Goal: Task Accomplishment & Management: Manage account settings

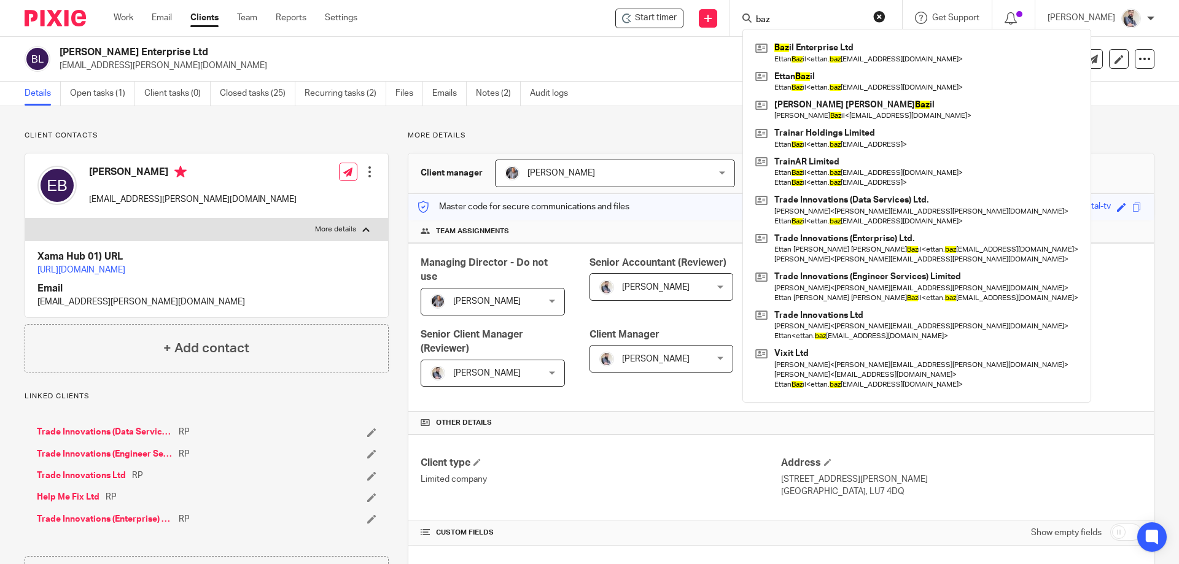
drag, startPoint x: 715, startPoint y: 60, endPoint x: 730, endPoint y: 56, distance: 15.1
click at [715, 60] on p "ettan.bazil@tradeinnovations.group" at bounding box center [524, 66] width 928 height 12
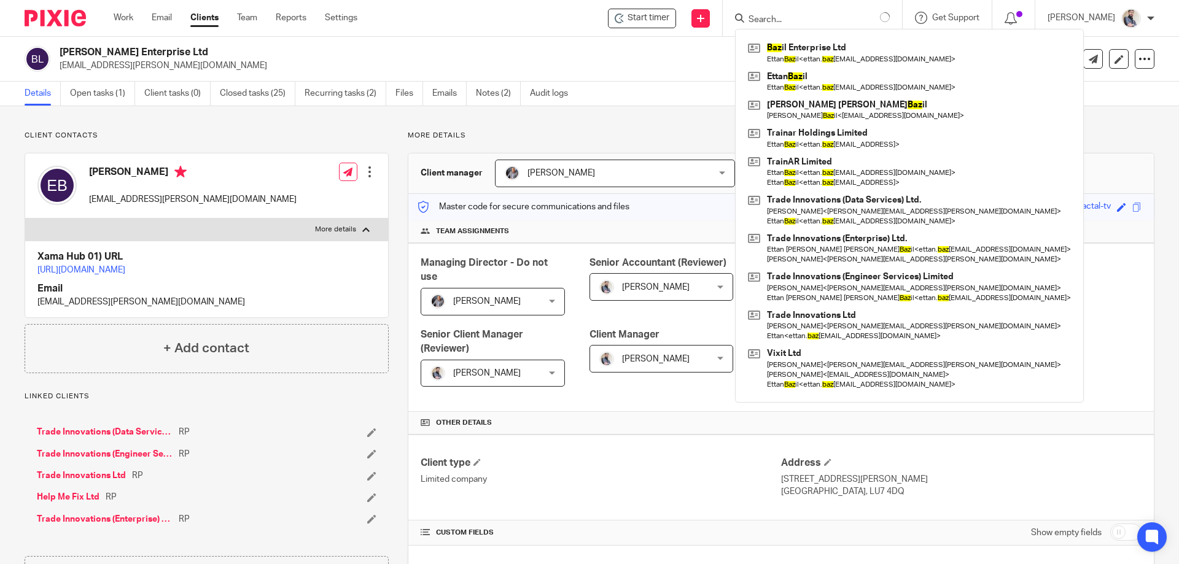
click at [819, 15] on input "Search" at bounding box center [802, 20] width 111 height 11
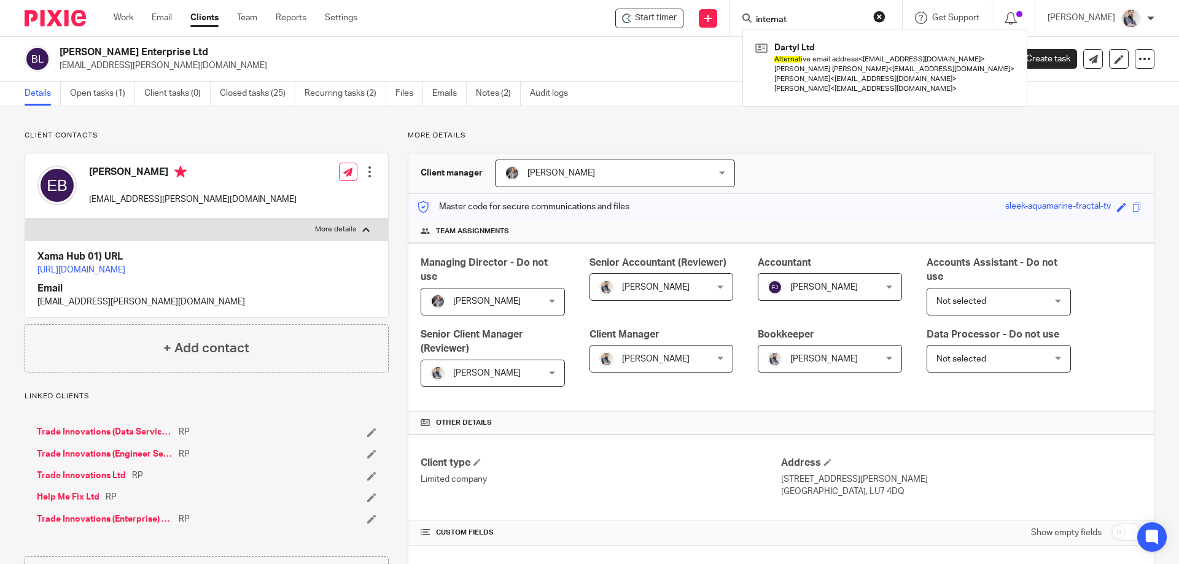
type input "internat"
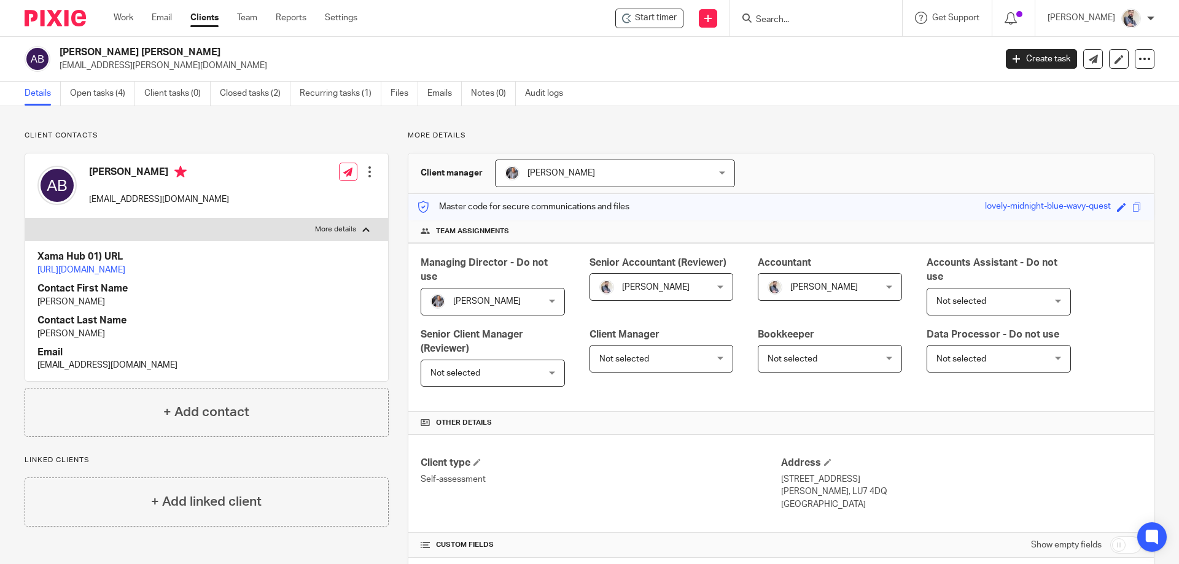
click at [835, 16] on input "Search" at bounding box center [810, 20] width 111 height 11
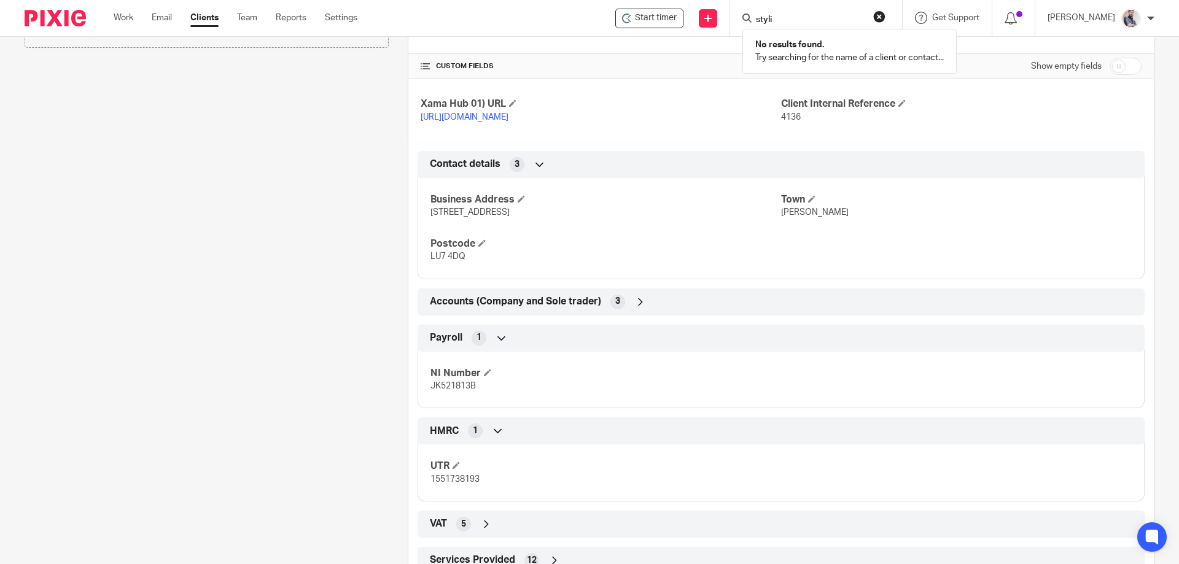
click at [820, 25] on input "styli" at bounding box center [810, 20] width 111 height 11
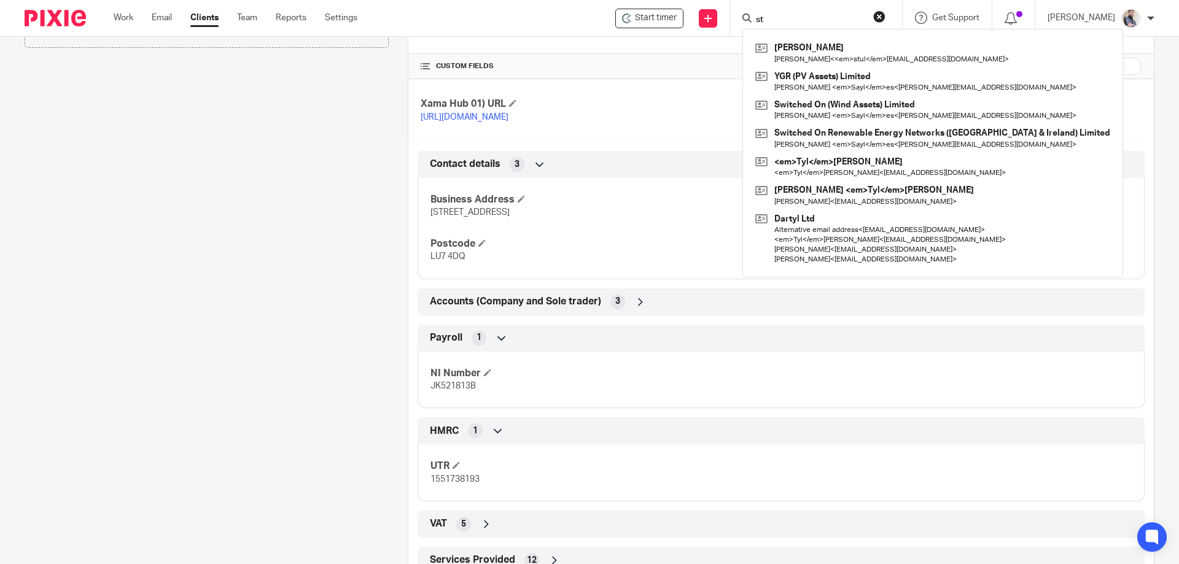
type input "s"
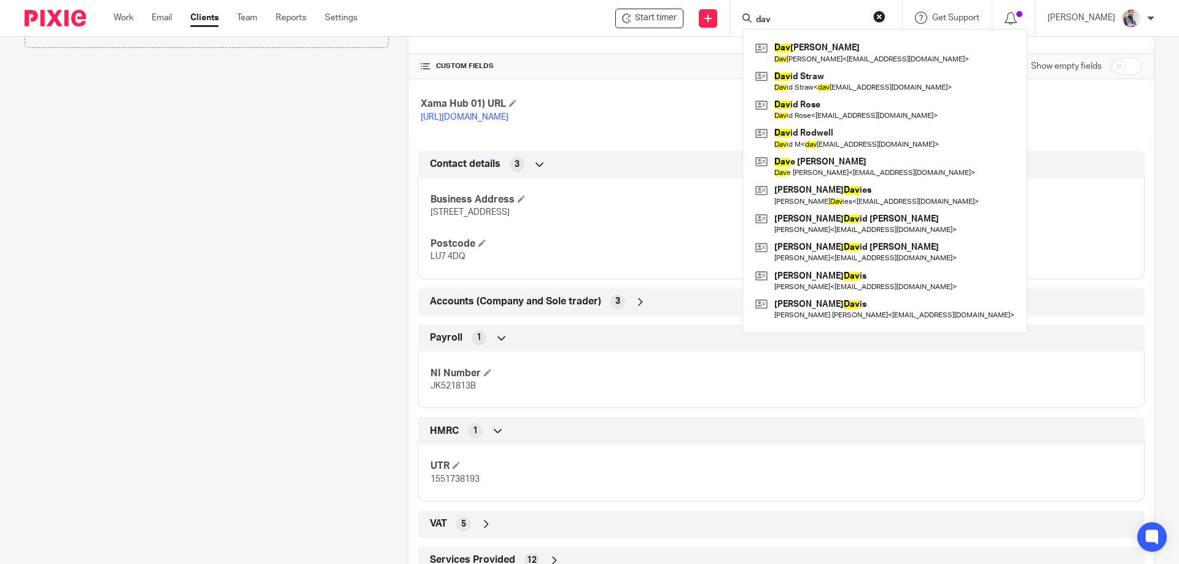
type input "dav"
drag, startPoint x: 829, startPoint y: 14, endPoint x: 731, endPoint y: 18, distance: 97.8
click at [731, 18] on div "Start timer Send new email Create task Add client Request signature dav Dav id …" at bounding box center [777, 18] width 803 height 36
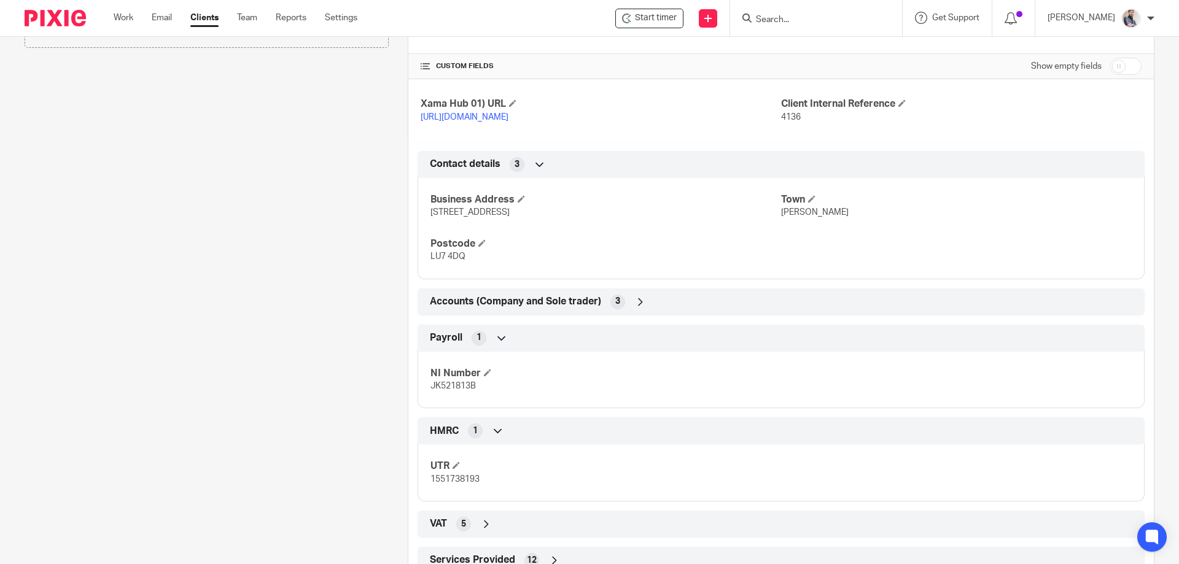
click at [812, 24] on input "Search" at bounding box center [810, 20] width 111 height 11
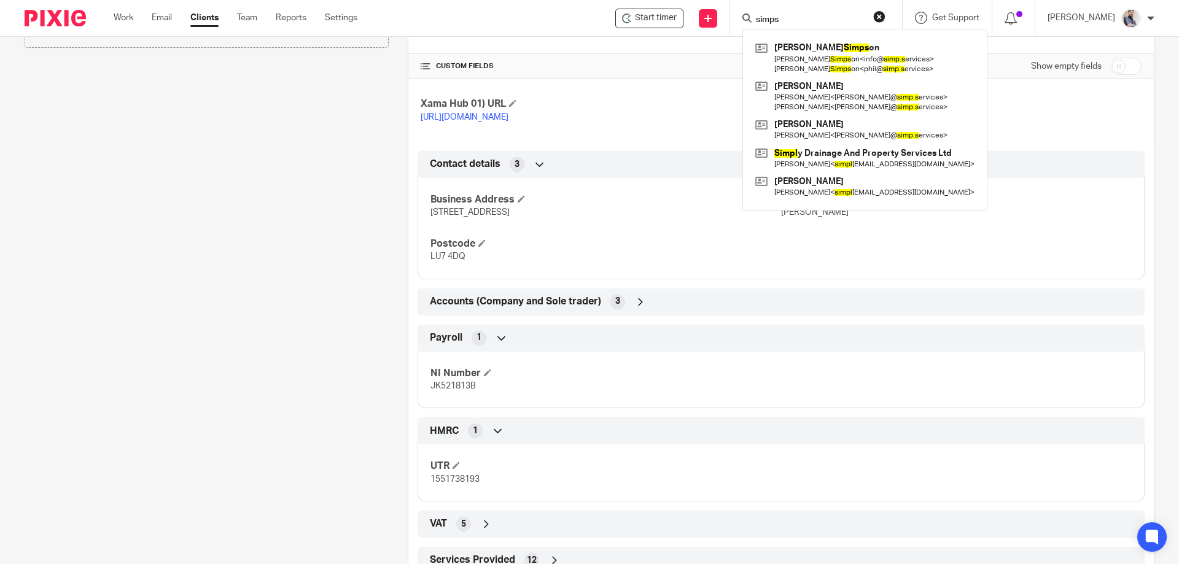
click at [814, 12] on form "simps" at bounding box center [820, 17] width 131 height 15
drag, startPoint x: 814, startPoint y: 17, endPoint x: 771, endPoint y: 17, distance: 42.4
click at [771, 17] on div "simps" at bounding box center [813, 17] width 143 height 15
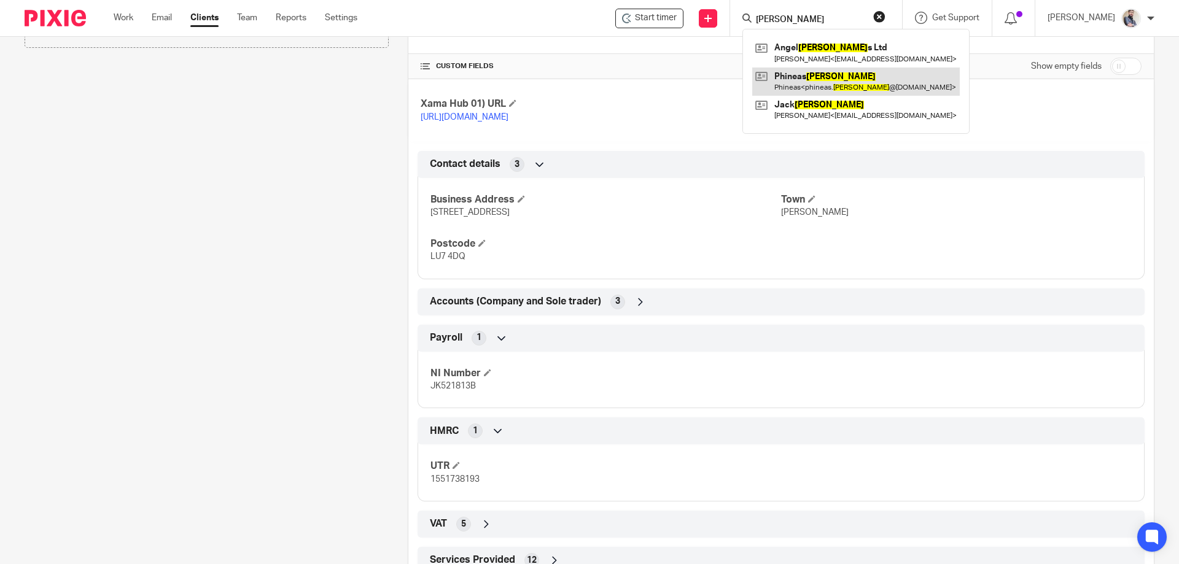
click at [820, 82] on link at bounding box center [856, 82] width 208 height 28
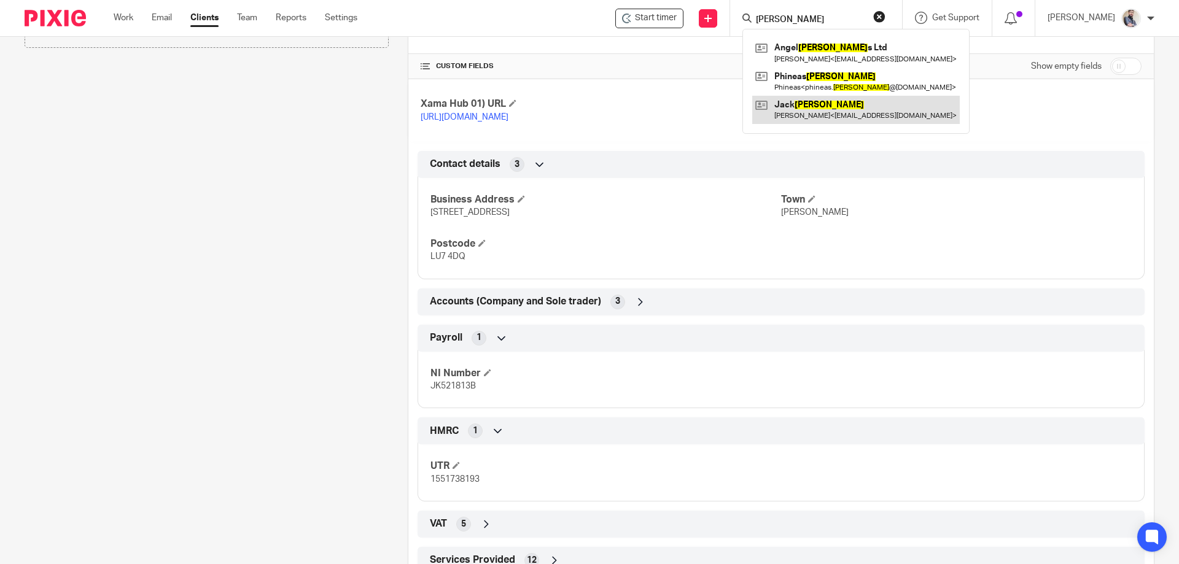
click at [841, 107] on link at bounding box center [856, 110] width 208 height 28
drag, startPoint x: 820, startPoint y: 20, endPoint x: 778, endPoint y: 24, distance: 42.6
click at [778, 24] on div "walker" at bounding box center [813, 17] width 143 height 15
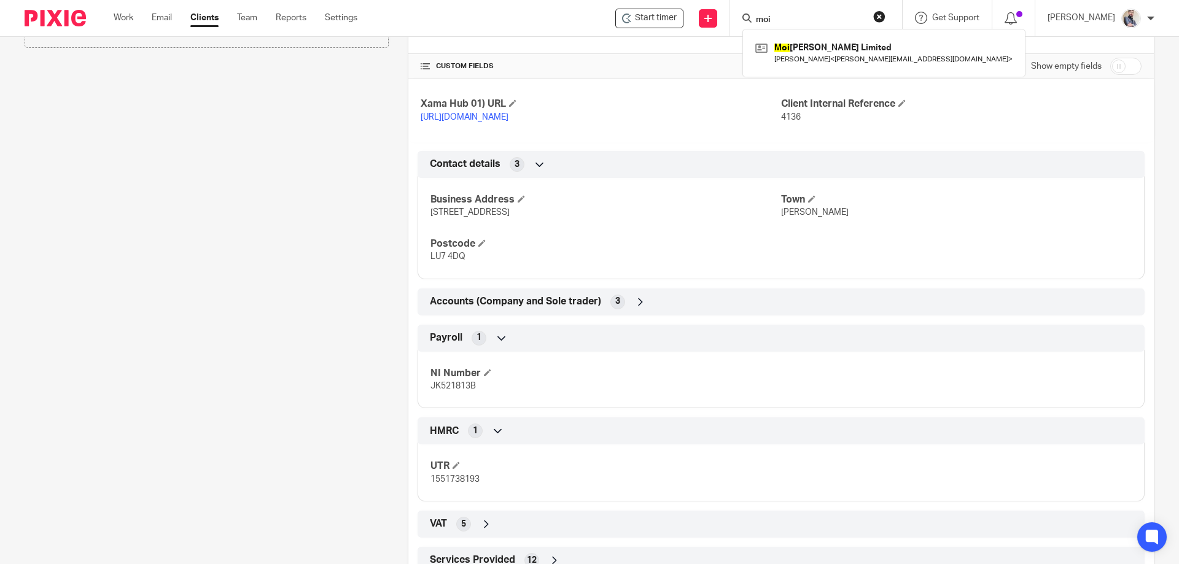
type input "moi"
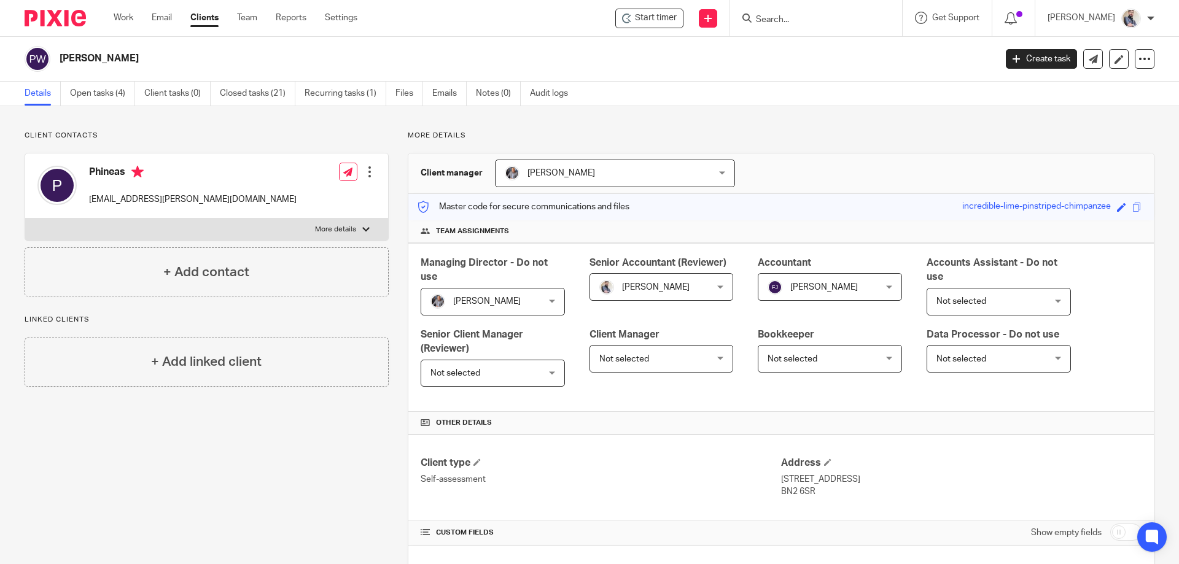
click at [351, 222] on label "More details" at bounding box center [206, 230] width 363 height 22
click at [25, 219] on input "More details" at bounding box center [25, 218] width 1 height 1
checkbox input "true"
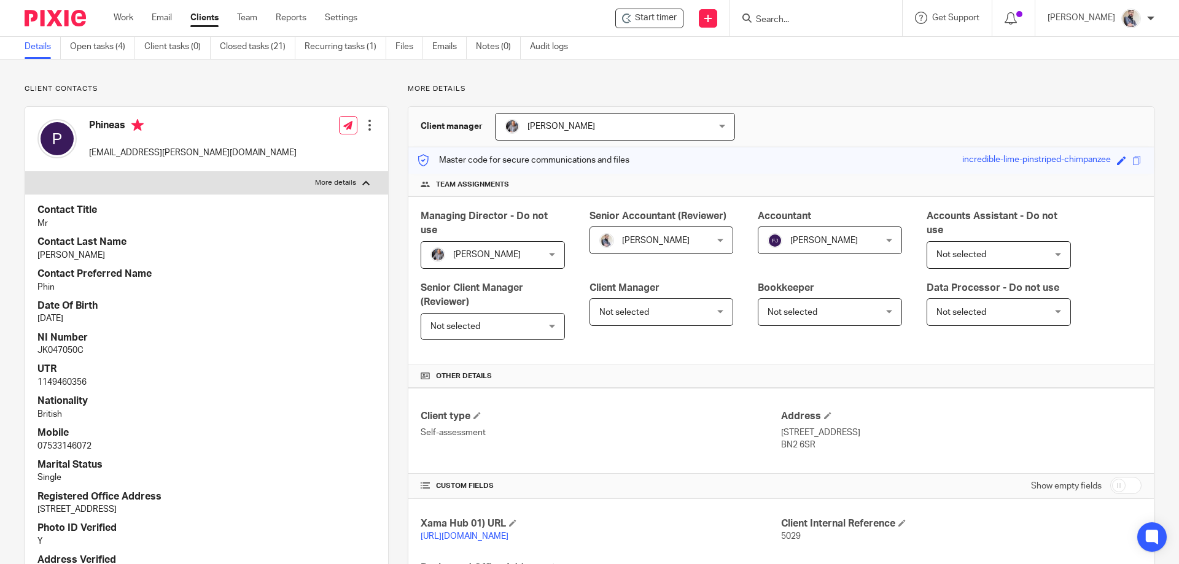
scroll to position [82, 0]
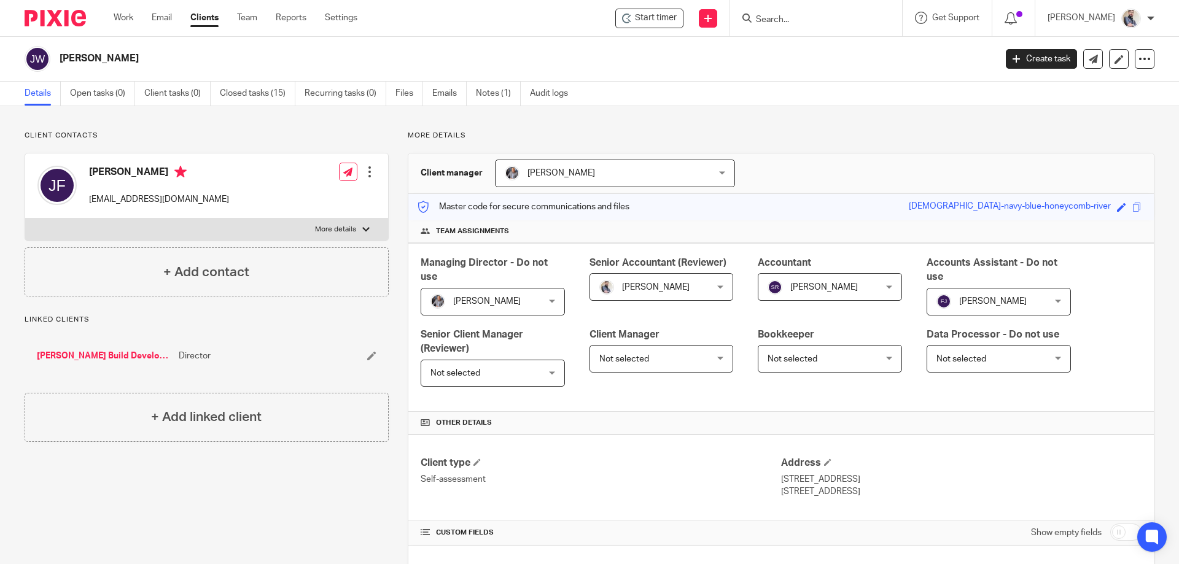
click at [315, 228] on p "More details" at bounding box center [335, 230] width 41 height 10
click at [25, 219] on input "More details" at bounding box center [25, 218] width 1 height 1
checkbox input "true"
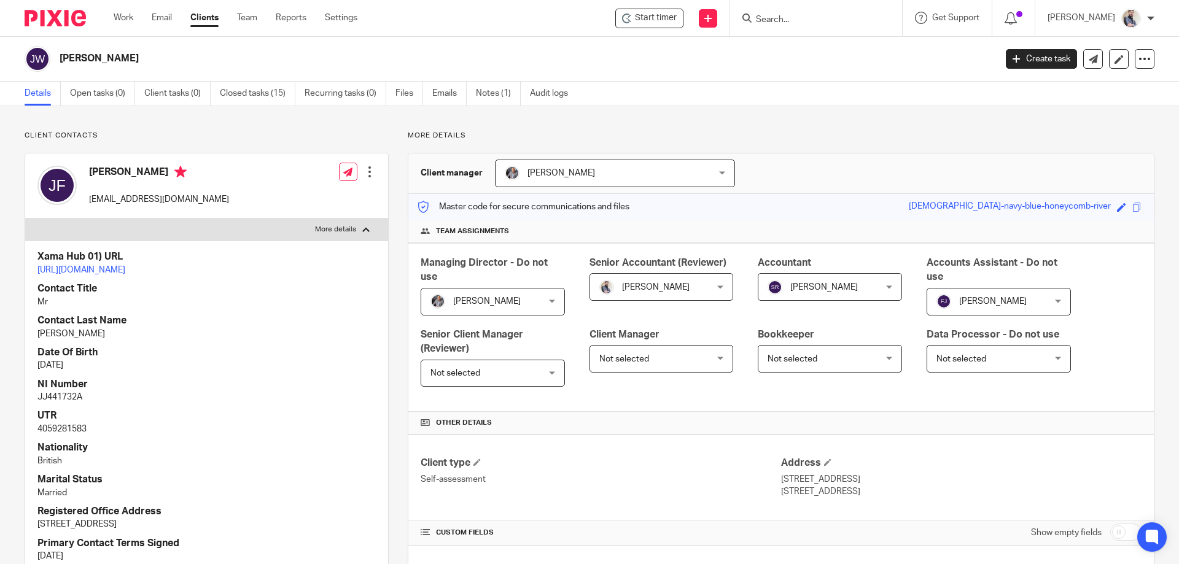
scroll to position [82, 0]
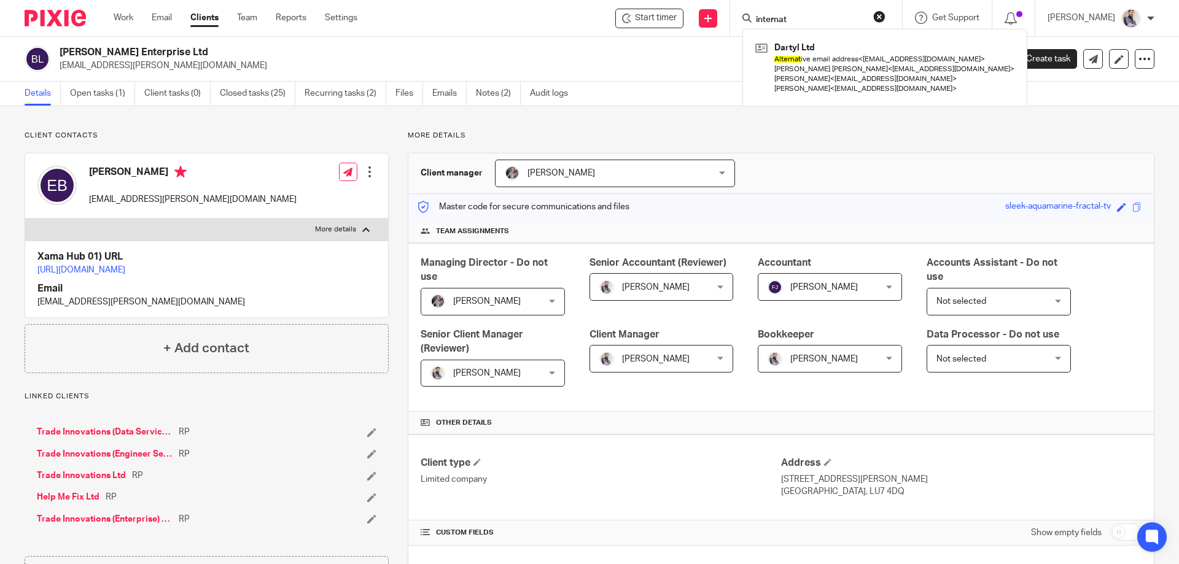
drag, startPoint x: 0, startPoint y: 0, endPoint x: 766, endPoint y: 17, distance: 765.9
click at [766, 17] on div "internat Dartyl Ltd Alternat ive email address < leonardplumbers@gmail.com > Ty…" at bounding box center [816, 18] width 172 height 36
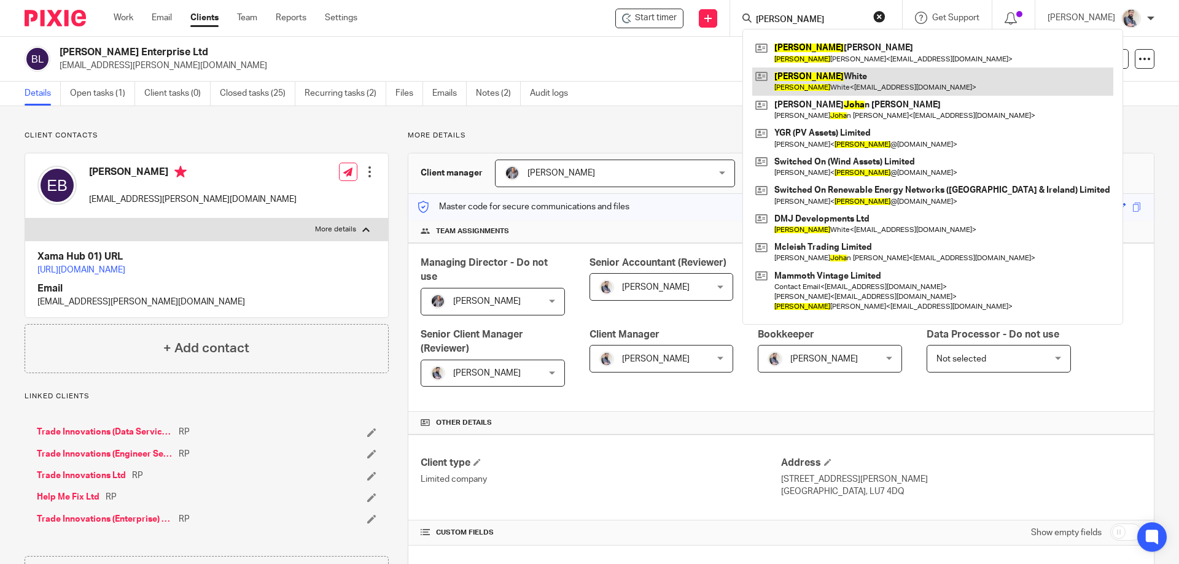
type input "josha"
click at [882, 72] on link at bounding box center [932, 82] width 361 height 28
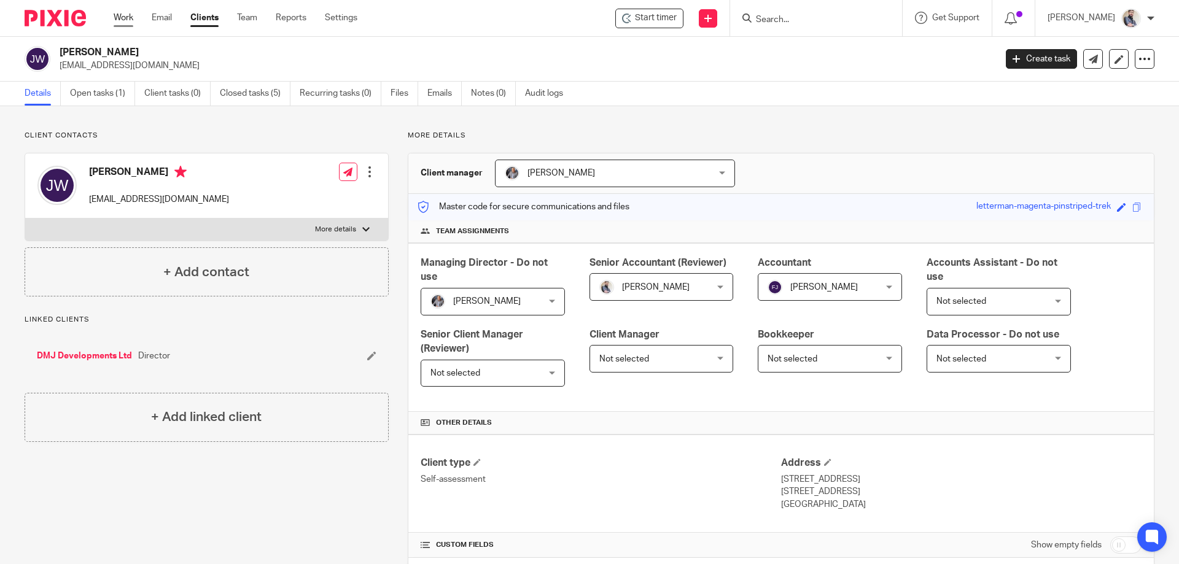
click at [124, 16] on link "Work" at bounding box center [124, 18] width 20 height 12
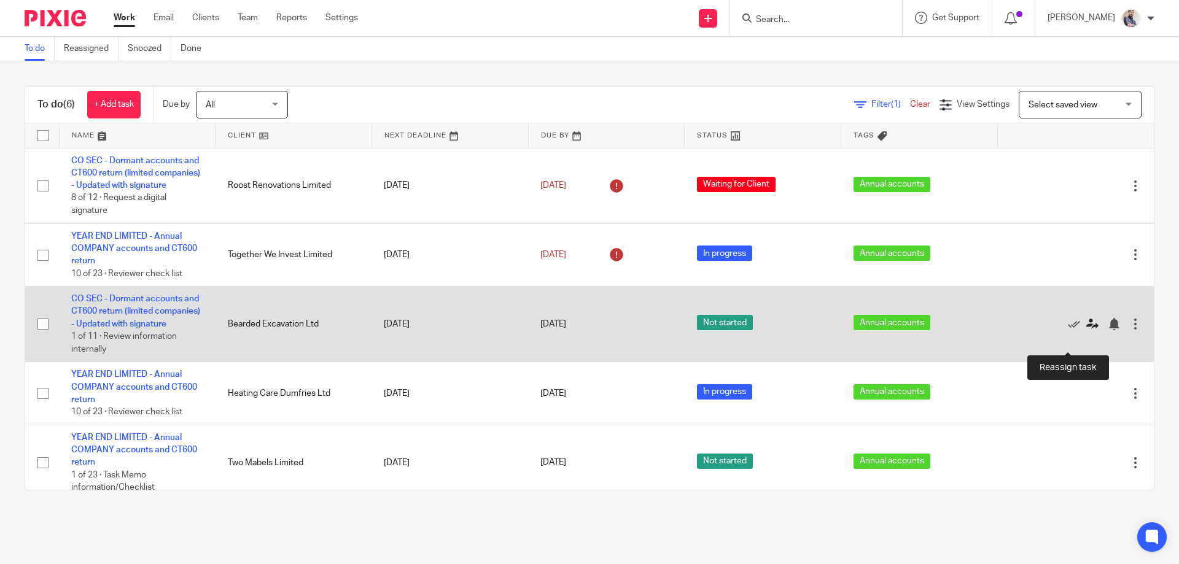
click at [1086, 330] on icon at bounding box center [1092, 324] width 12 height 12
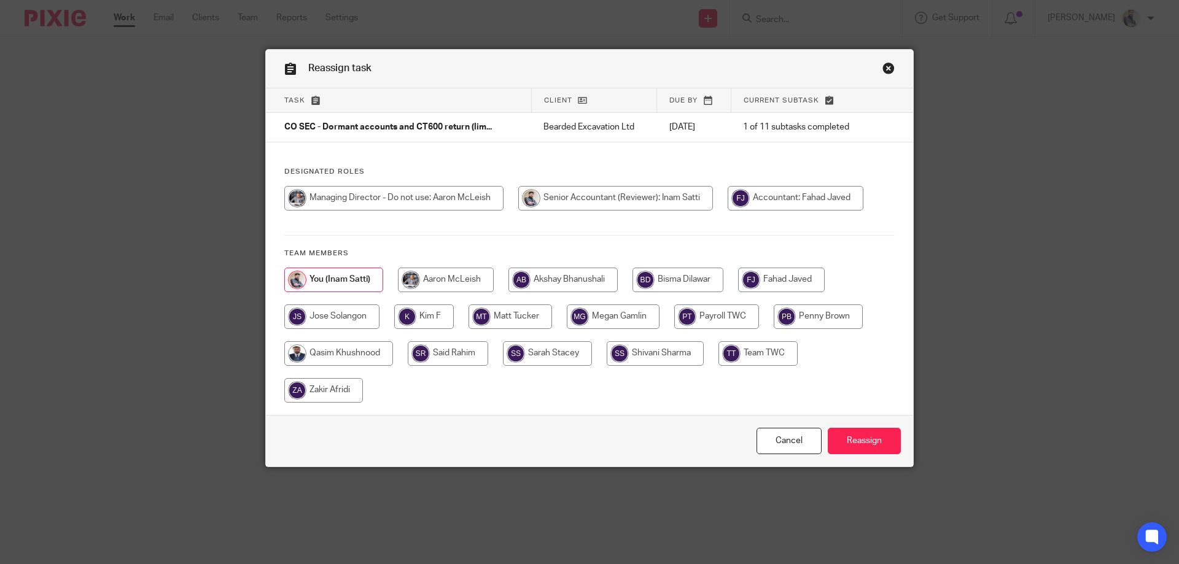
click at [777, 285] on input "radio" at bounding box center [781, 280] width 87 height 25
radio input "true"
click at [865, 437] on input "Reassign" at bounding box center [864, 441] width 73 height 26
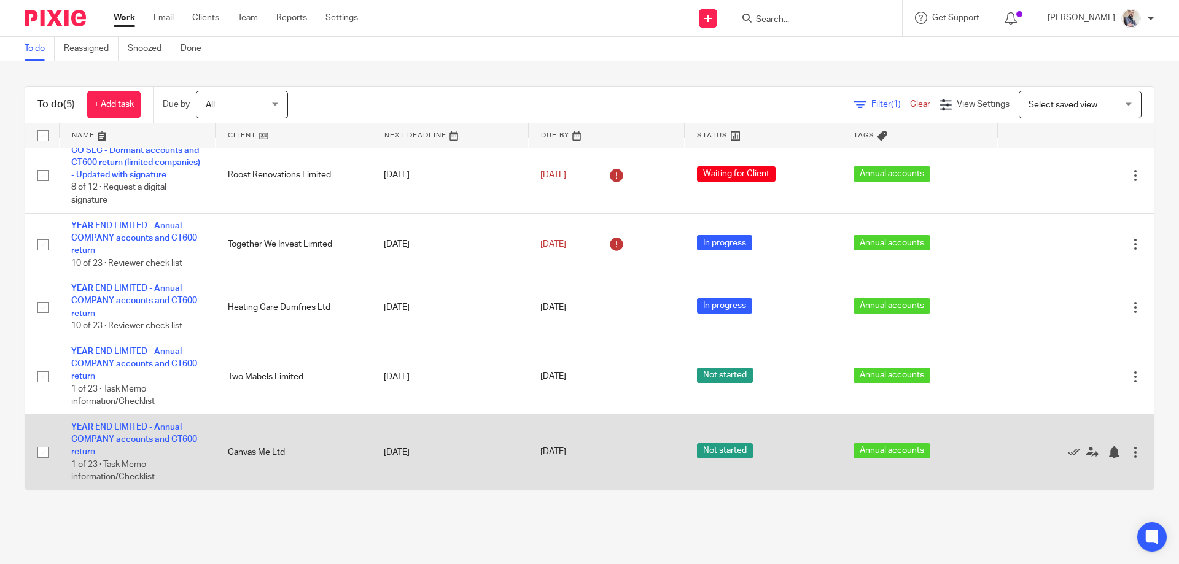
scroll to position [23, 0]
